Goal: Task Accomplishment & Management: Use online tool/utility

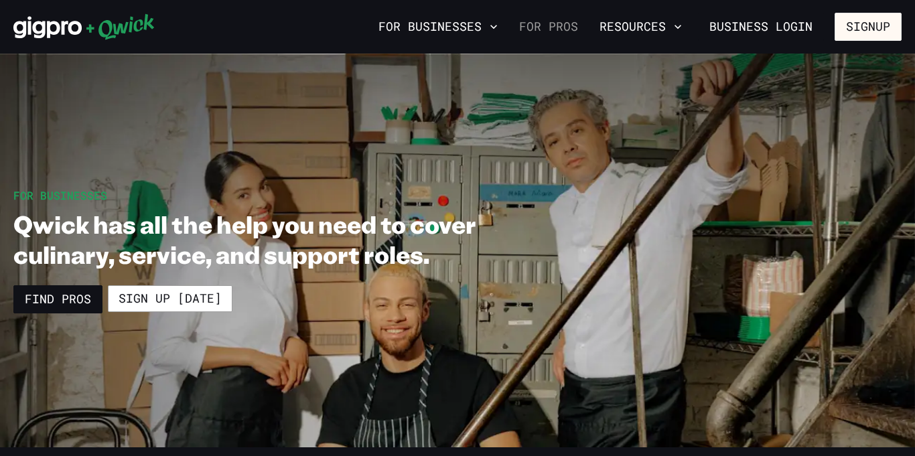
click at [566, 31] on link "For Pros" at bounding box center [549, 26] width 70 height 23
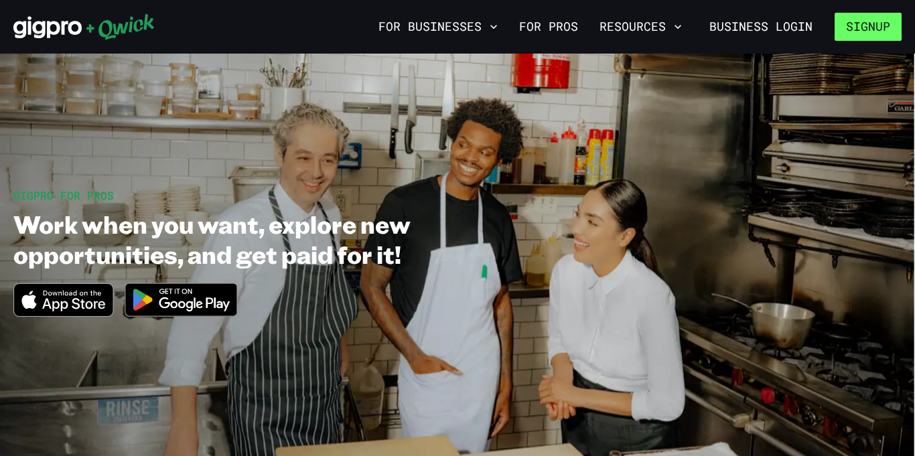
click at [871, 36] on button "Signup" at bounding box center [868, 27] width 67 height 28
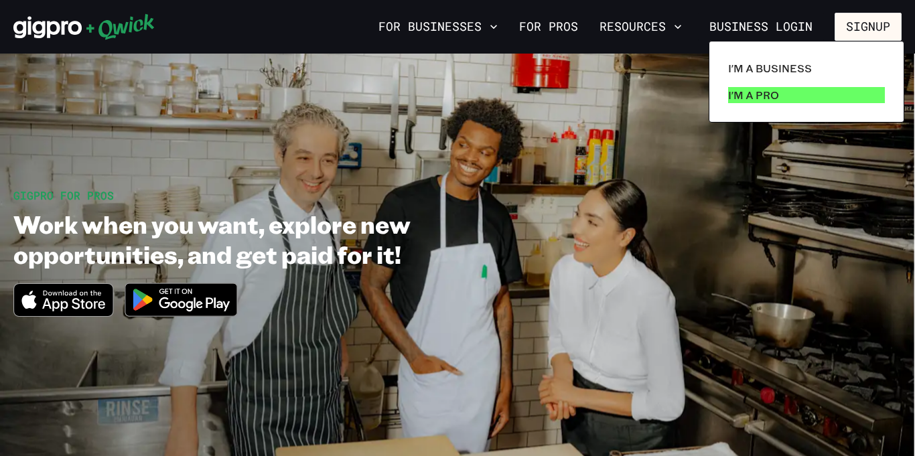
click at [789, 91] on link "I'm a Pro" at bounding box center [807, 95] width 168 height 27
click at [767, 92] on p "I'm a Pro" at bounding box center [753, 95] width 51 height 16
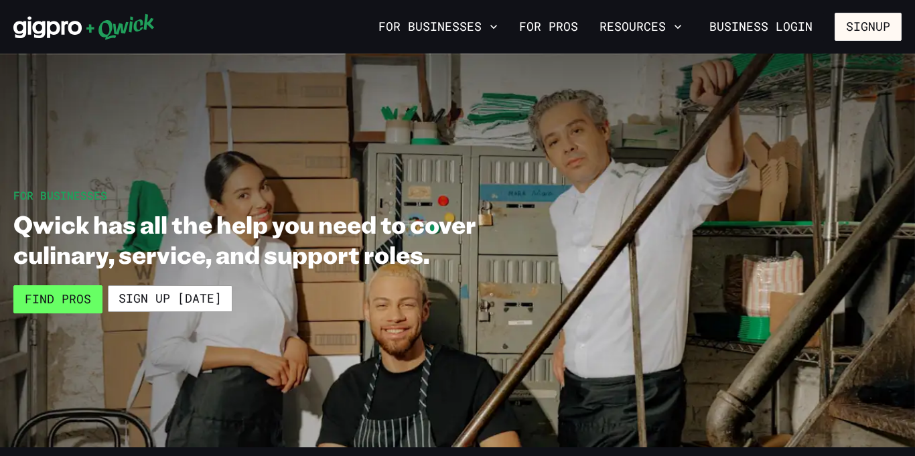
click at [52, 292] on link "Find Pros" at bounding box center [57, 299] width 89 height 28
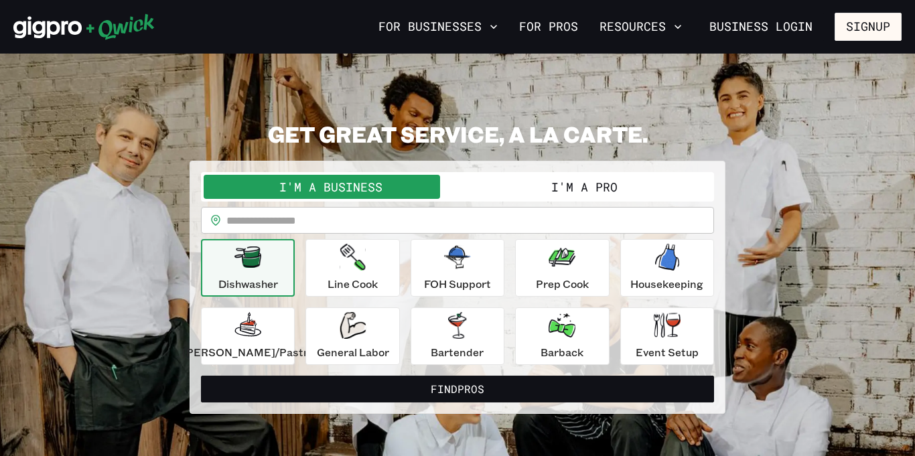
click at [587, 183] on button "I'm a Pro" at bounding box center [585, 187] width 254 height 24
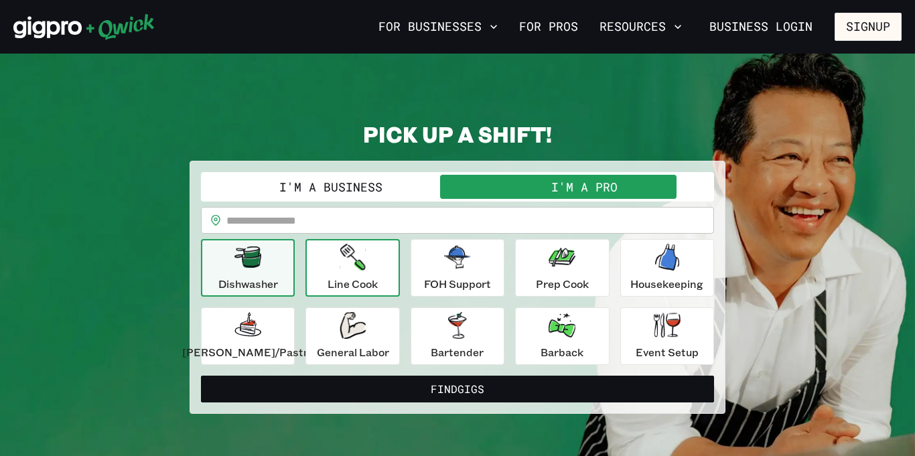
click at [375, 241] on button "Line Cook" at bounding box center [353, 268] width 94 height 58
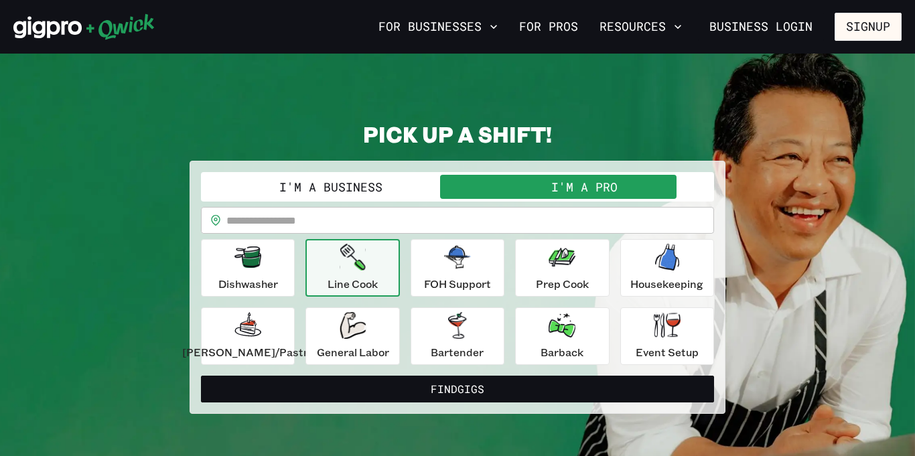
click at [375, 241] on button "Line Cook" at bounding box center [353, 268] width 94 height 58
click at [263, 212] on input "text" at bounding box center [470, 220] width 488 height 27
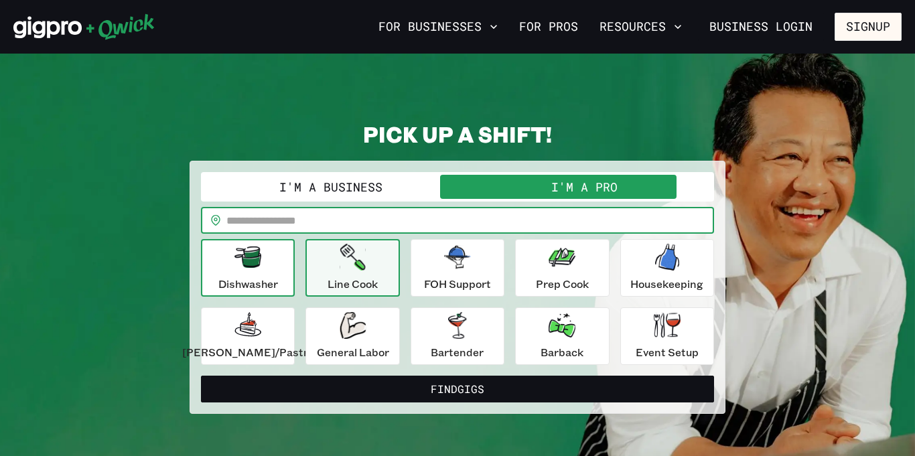
type input "*****"
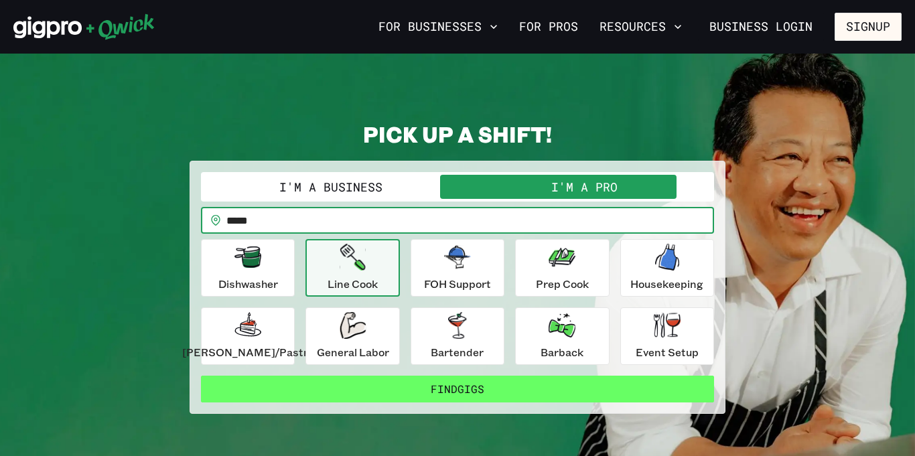
click at [428, 386] on button "Find Gigs" at bounding box center [457, 389] width 513 height 27
